Goal: Transaction & Acquisition: Purchase product/service

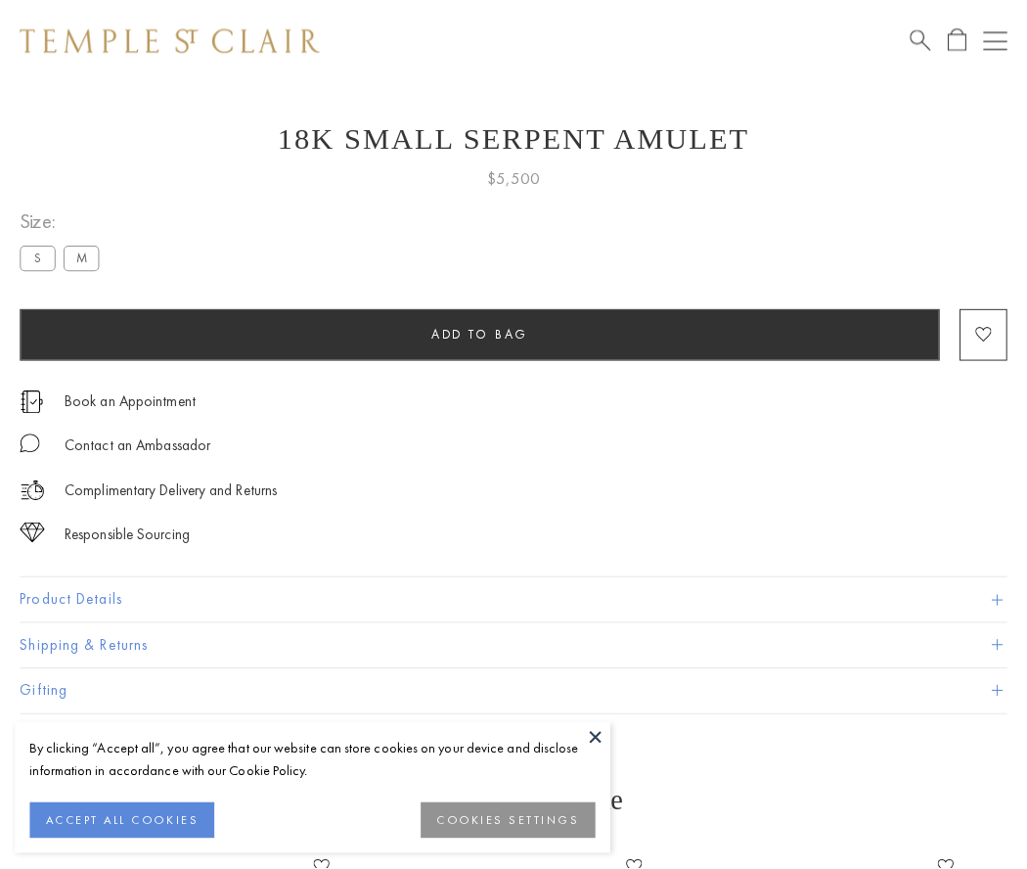
scroll to position [78, 0]
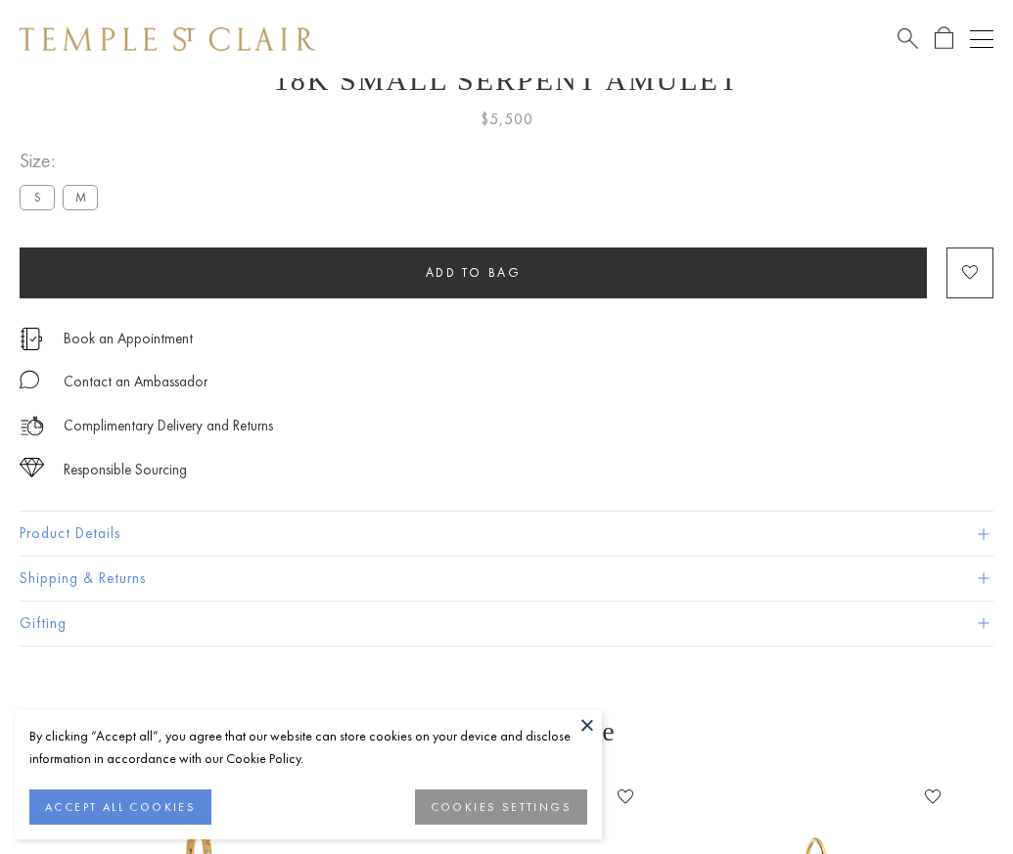
click at [473, 272] on span "Add to bag" at bounding box center [474, 272] width 96 height 17
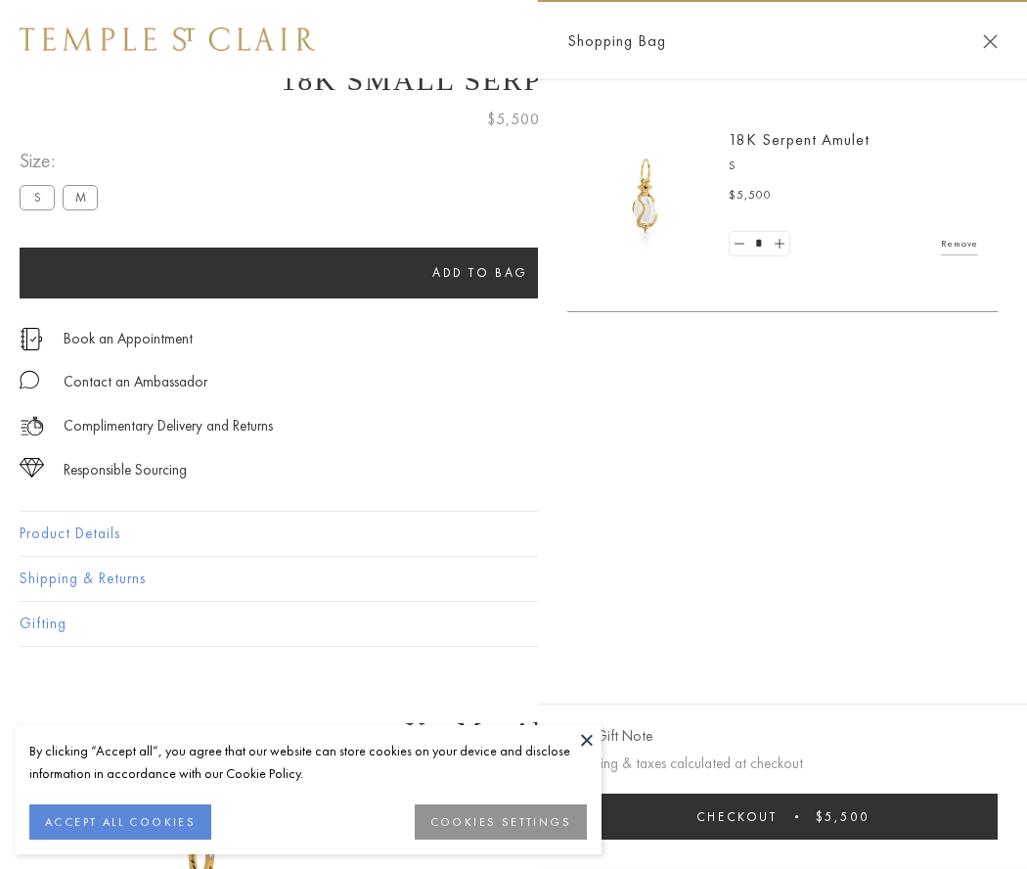
click at [788, 816] on button "Checkout $5,500" at bounding box center [783, 817] width 431 height 46
